Goal: Task Accomplishment & Management: Use online tool/utility

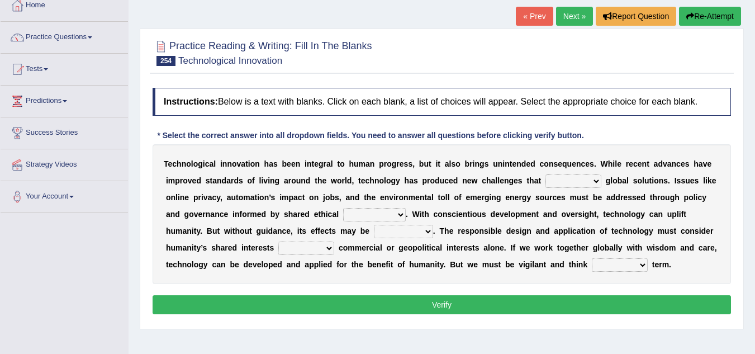
scroll to position [67, 0]
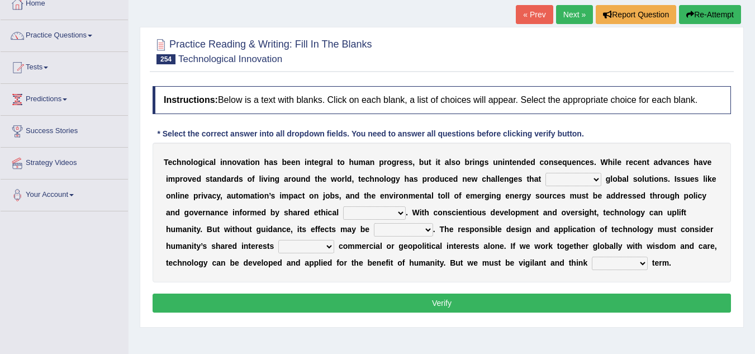
click at [597, 180] on select "employ expand facilitate demand" at bounding box center [573, 179] width 56 height 13
select select "expand"
click at [545, 173] on select "employ expand facilitate demand" at bounding box center [573, 179] width 56 height 13
click at [403, 213] on select "values probabilities costs grades" at bounding box center [374, 212] width 63 height 13
select select "values"
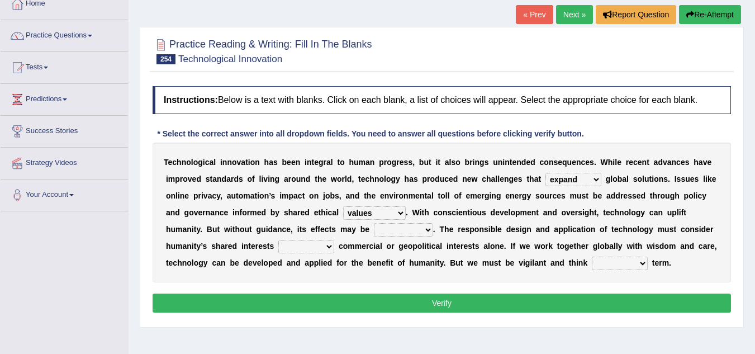
click at [343, 206] on select "values probabilities costs grades" at bounding box center [374, 212] width 63 height 13
click at [429, 227] on select "detrimental parallel widespread regional" at bounding box center [403, 229] width 59 height 13
select select "detrimental"
click at [374, 223] on select "detrimental parallel widespread regional" at bounding box center [403, 229] width 59 height 13
click at [329, 249] on select "above under in afield" at bounding box center [306, 246] width 56 height 13
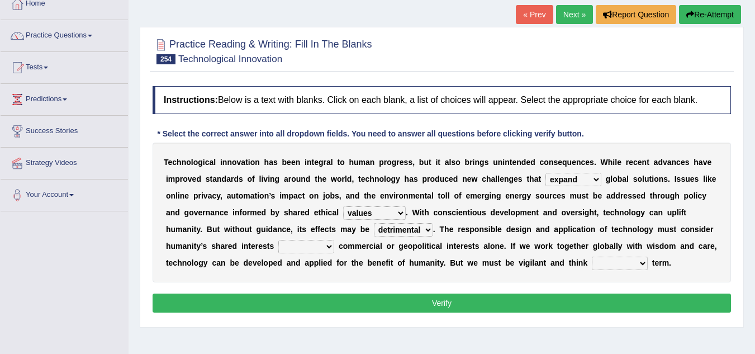
select select "under"
click at [278, 240] on select "above under in afield" at bounding box center [306, 246] width 56 height 13
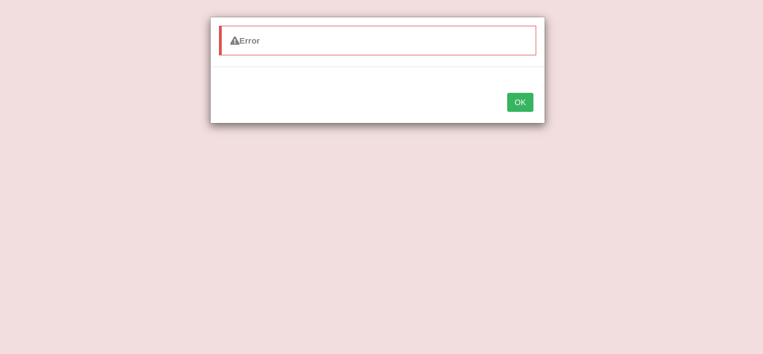
click at [521, 99] on button "OK" at bounding box center [520, 102] width 26 height 19
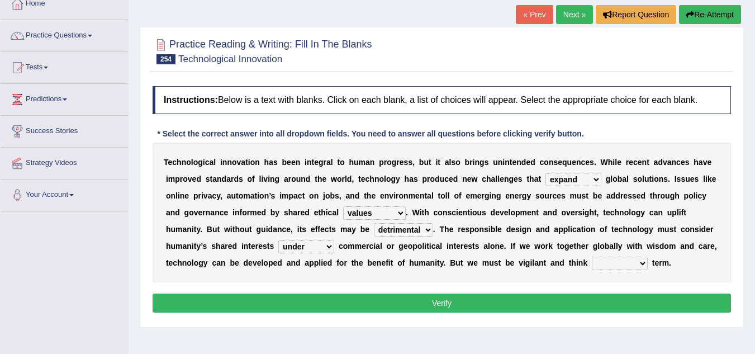
click at [643, 264] on select "far subtle long flexible" at bounding box center [620, 262] width 56 height 13
select select "long"
click at [592, 256] on select "far subtle long flexible" at bounding box center [620, 262] width 56 height 13
click at [603, 301] on button "Verify" at bounding box center [442, 302] width 578 height 19
